Goal: Task Accomplishment & Management: Manage account settings

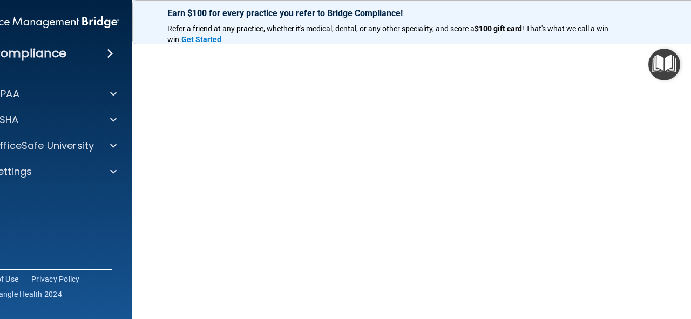
scroll to position [94, 0]
click at [91, 128] on div "OSHA" at bounding box center [46, 120] width 173 height 22
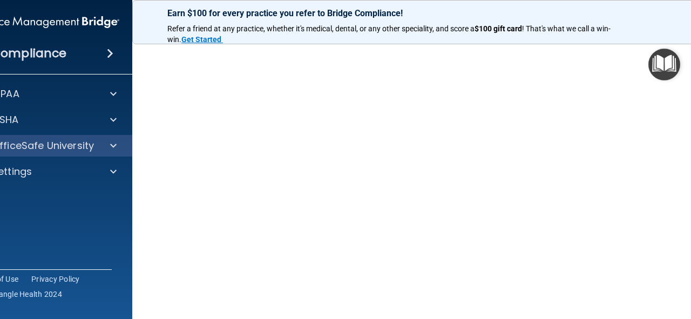
click at [108, 139] on div "OfficeSafe University" at bounding box center [46, 146] width 173 height 22
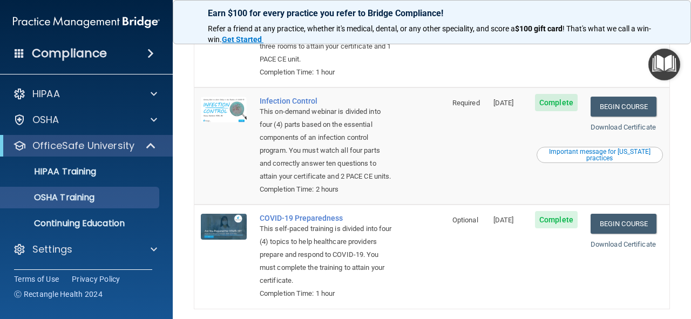
scroll to position [280, 0]
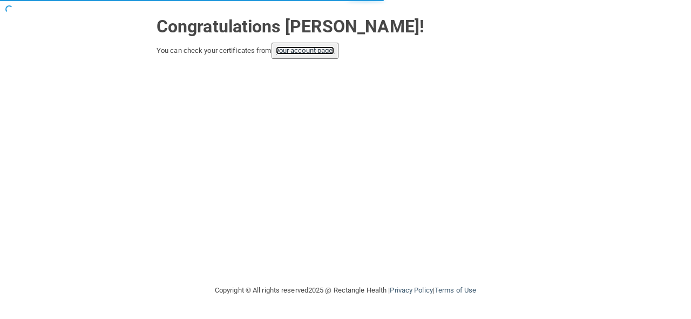
click at [329, 51] on link "your account page!" at bounding box center [305, 50] width 59 height 8
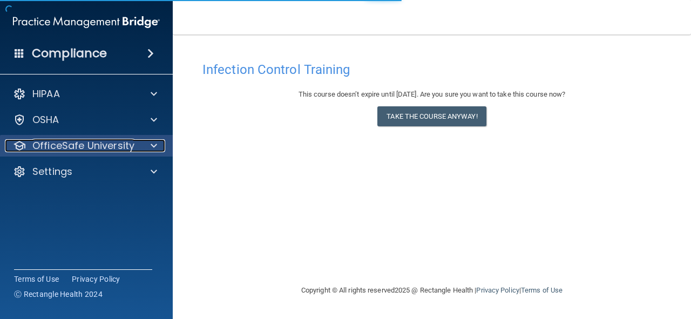
click at [148, 146] on div at bounding box center [152, 145] width 27 height 13
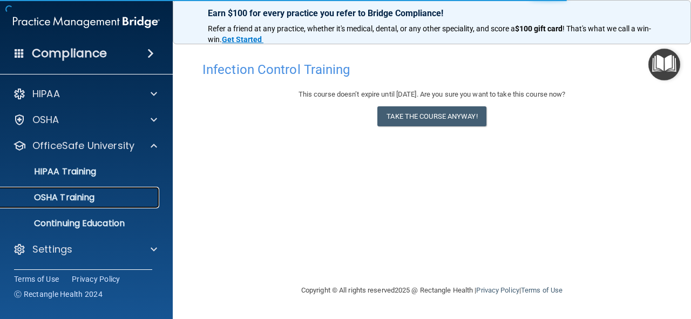
click at [134, 198] on div "OSHA Training" at bounding box center [80, 197] width 147 height 11
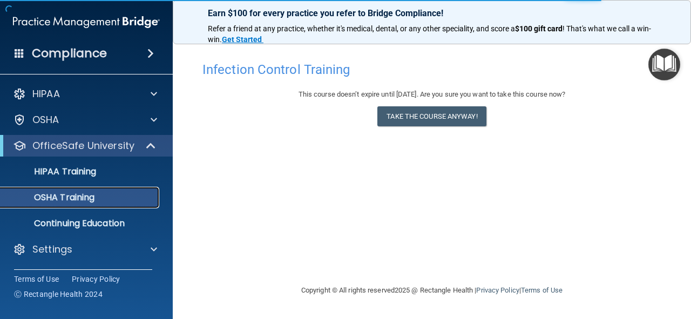
click at [98, 195] on div "OSHA Training" at bounding box center [80, 197] width 147 height 11
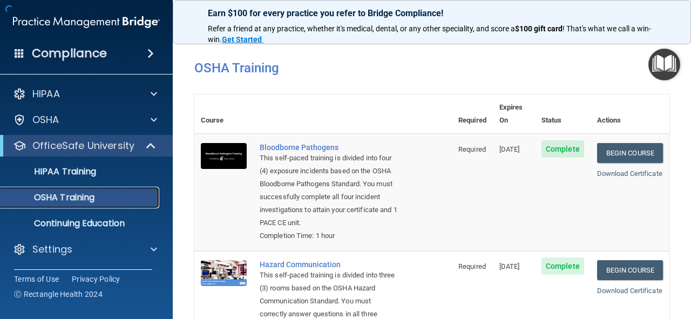
click at [120, 198] on div "OSHA Training" at bounding box center [80, 197] width 147 height 11
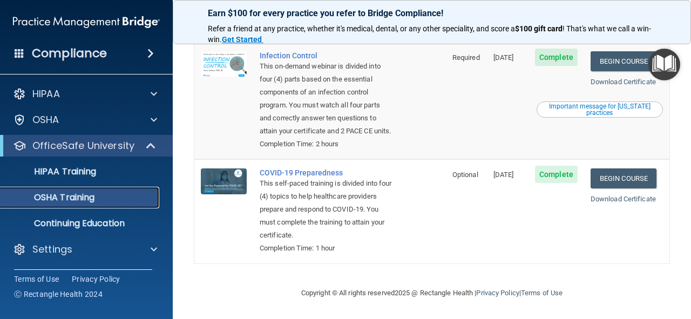
scroll to position [333, 0]
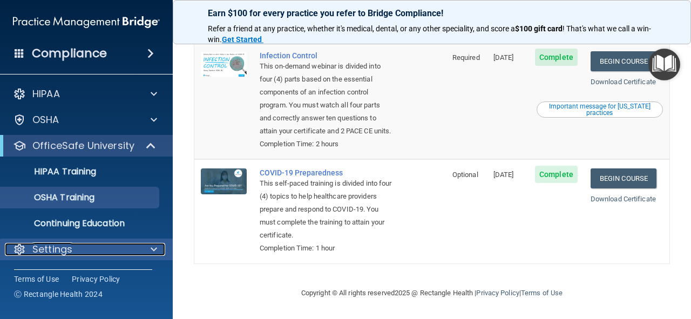
click at [147, 252] on div at bounding box center [152, 249] width 27 height 13
click at [152, 250] on span at bounding box center [154, 249] width 6 height 13
click at [148, 253] on div at bounding box center [152, 249] width 27 height 13
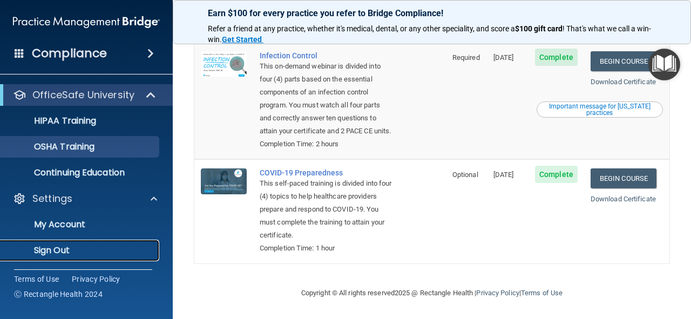
click at [121, 248] on p "Sign Out" at bounding box center [80, 250] width 147 height 11
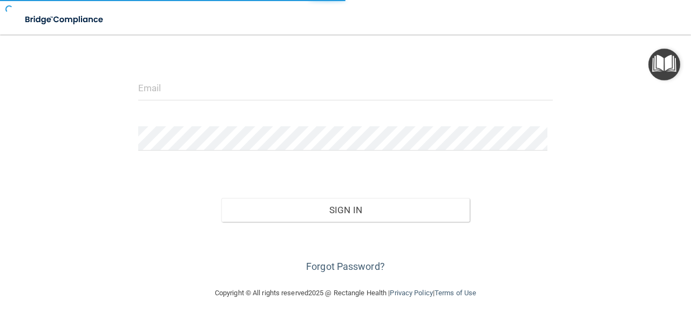
scroll to position [103, 0]
